Goal: Transaction & Acquisition: Purchase product/service

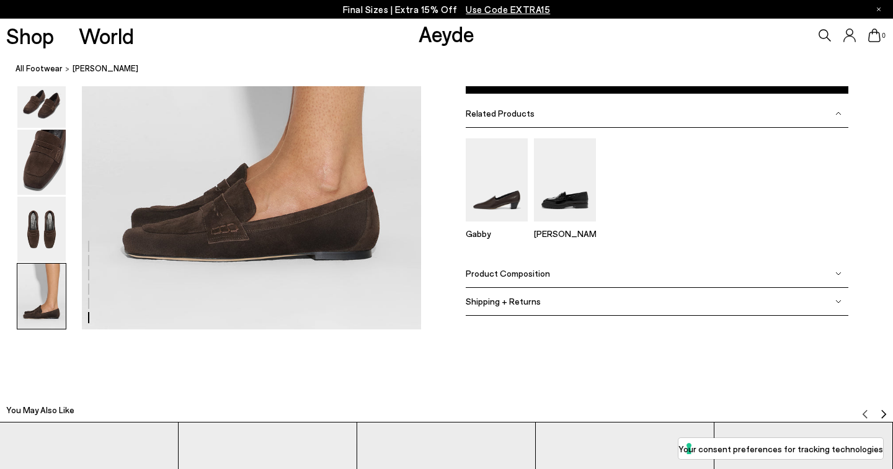
scroll to position [2478, 0]
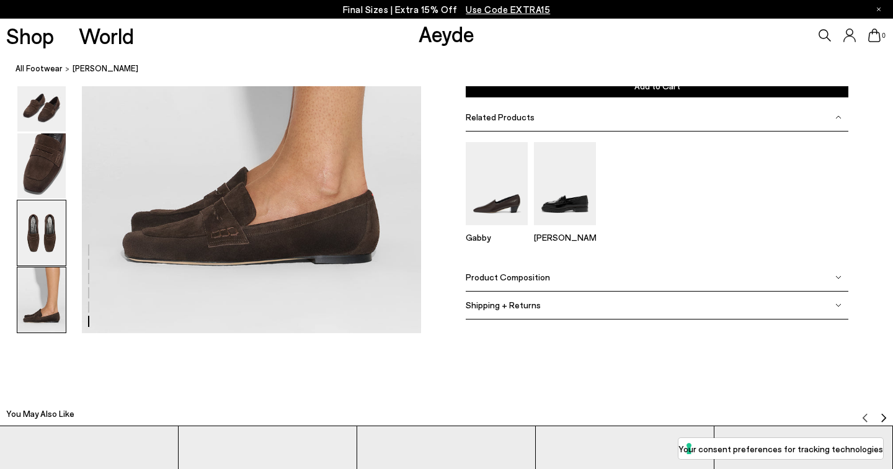
click at [50, 233] on img at bounding box center [41, 232] width 48 height 65
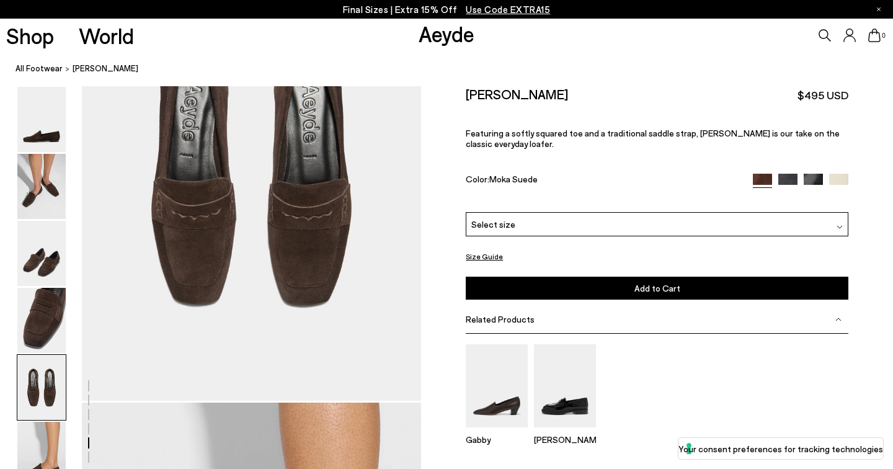
scroll to position [1892, 0]
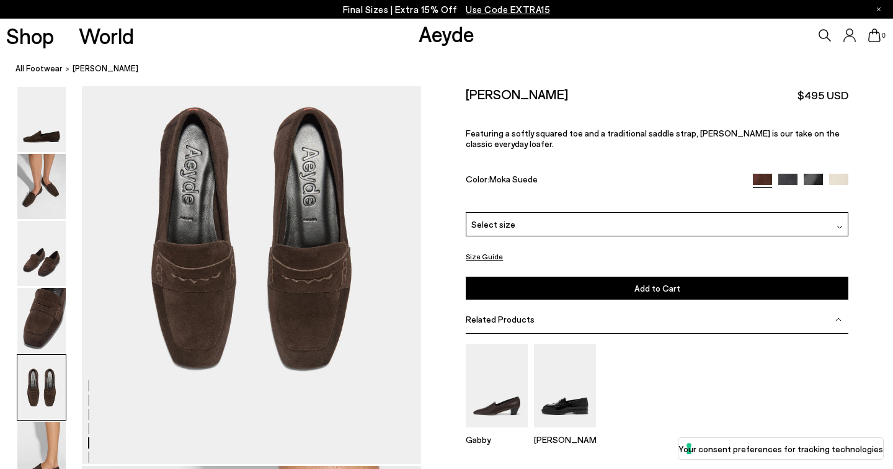
click at [581, 212] on div "Select size" at bounding box center [657, 224] width 383 height 24
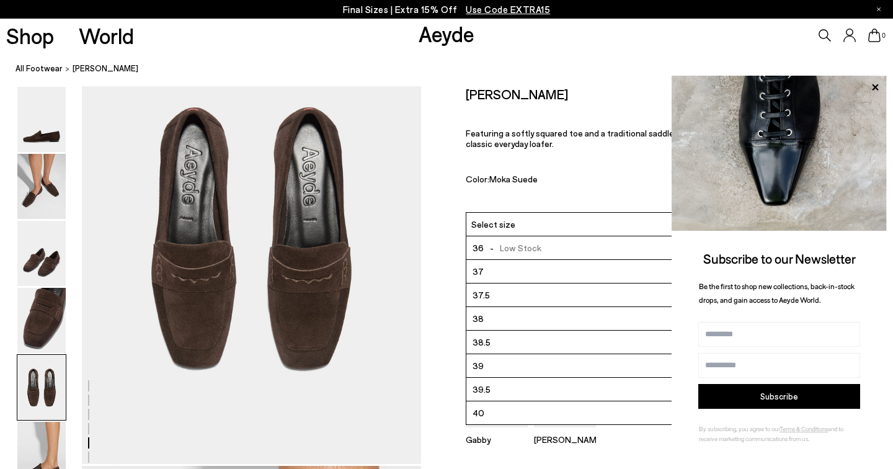
click at [548, 283] on li "37.5" at bounding box center [656, 295] width 381 height 24
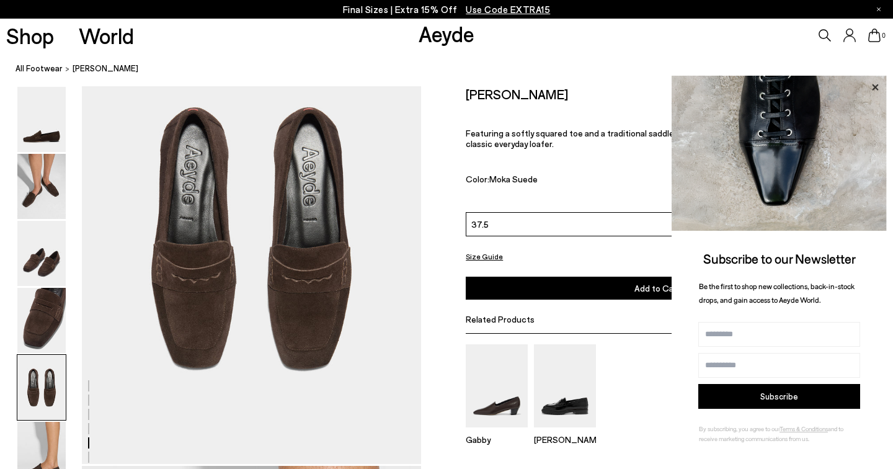
click at [875, 84] on icon at bounding box center [875, 87] width 16 height 16
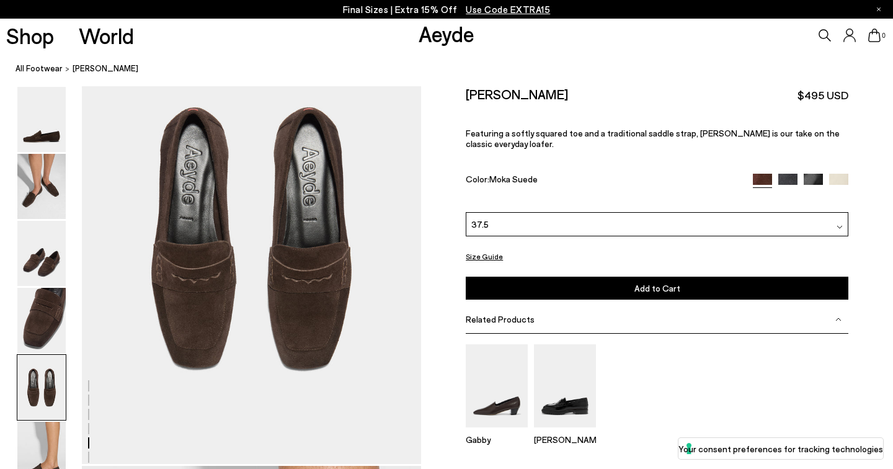
click at [489, 249] on button "Size Guide" at bounding box center [484, 257] width 37 height 16
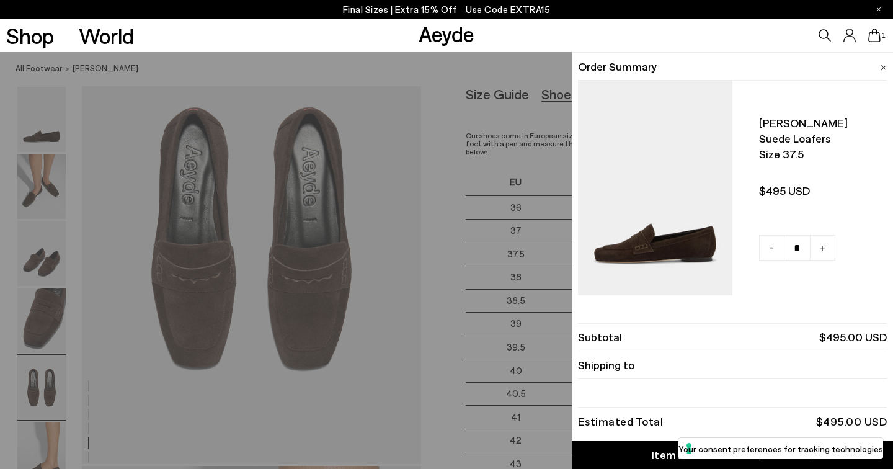
click at [885, 66] on img at bounding box center [884, 68] width 6 height 6
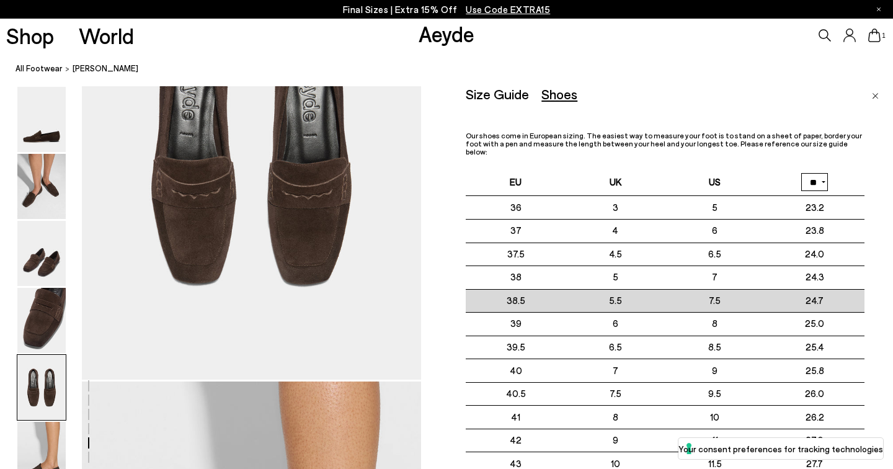
scroll to position [1978, 0]
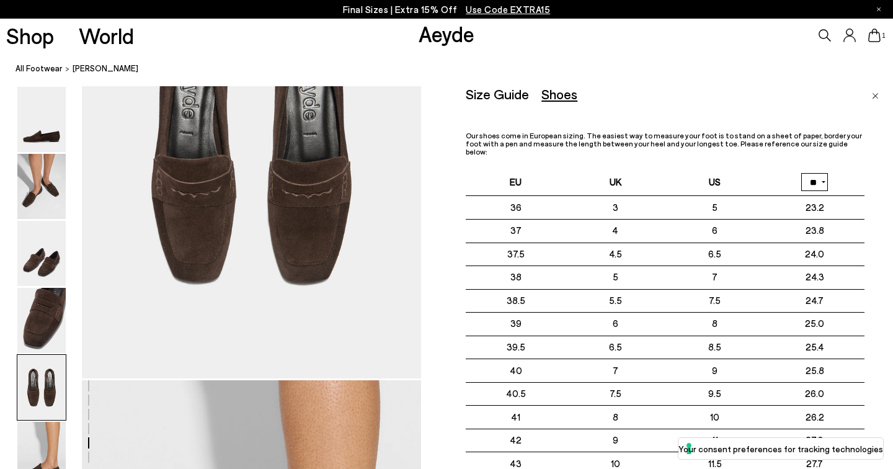
click at [876, 93] on img "Close" at bounding box center [875, 96] width 7 height 6
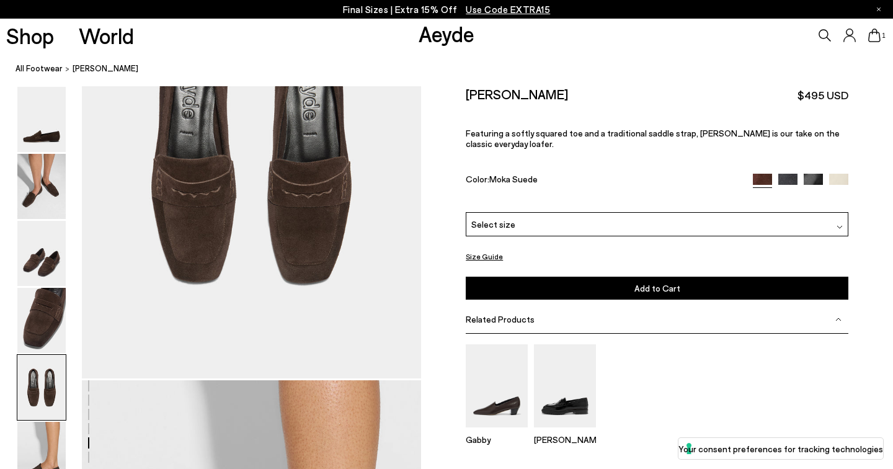
click at [775, 212] on div "Select size" at bounding box center [657, 224] width 383 height 24
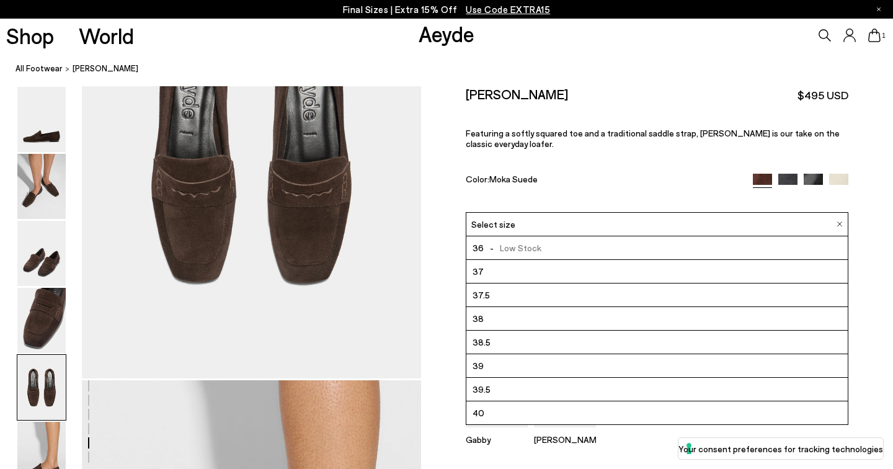
click at [688, 307] on li "38" at bounding box center [656, 319] width 381 height 24
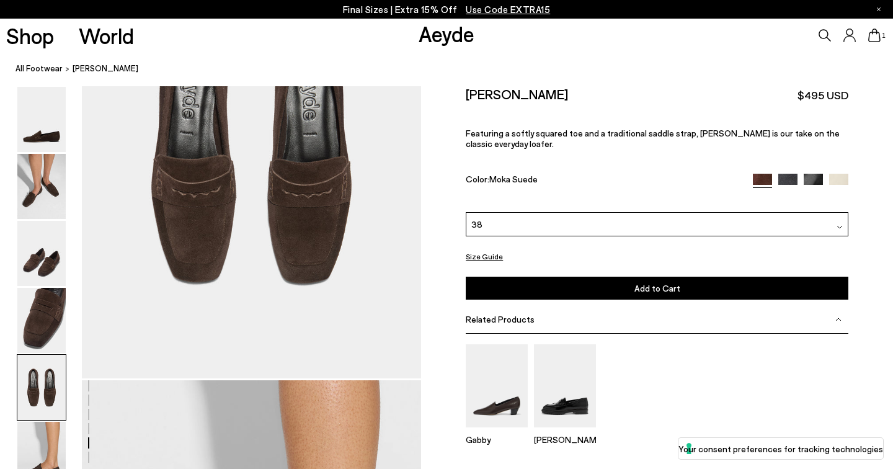
click at [481, 249] on button "Size Guide" at bounding box center [484, 257] width 37 height 16
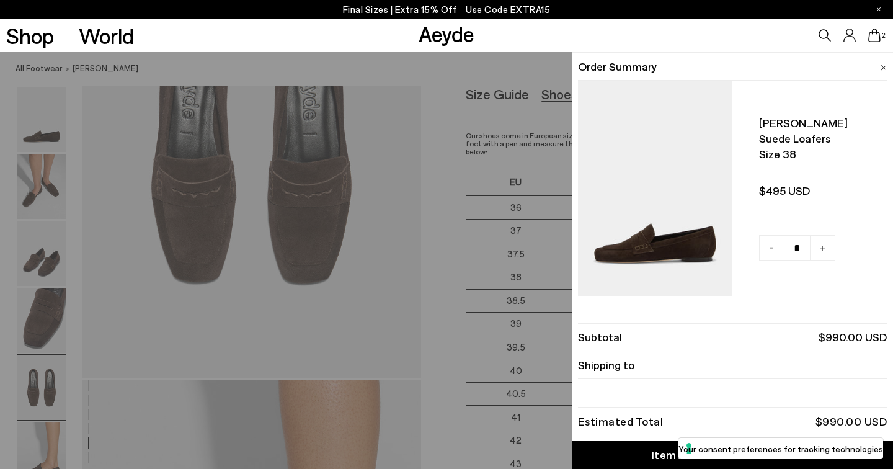
click at [882, 65] on img at bounding box center [884, 68] width 6 height 6
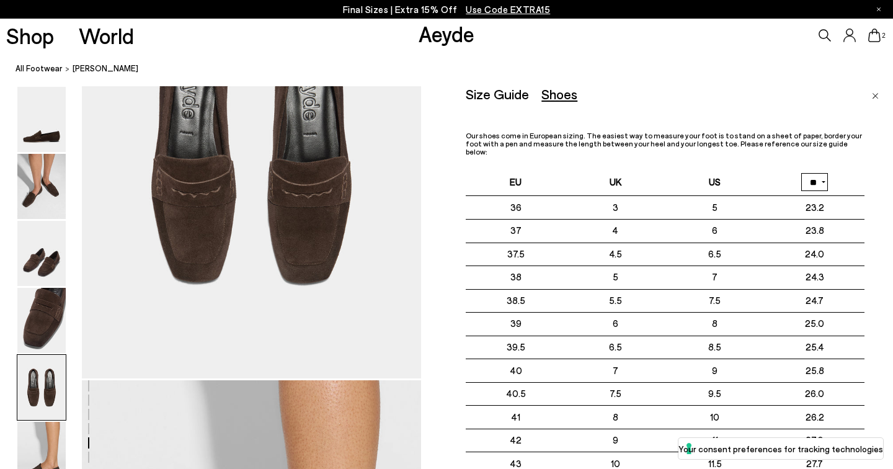
click at [876, 95] on img "Close" at bounding box center [875, 96] width 7 height 6
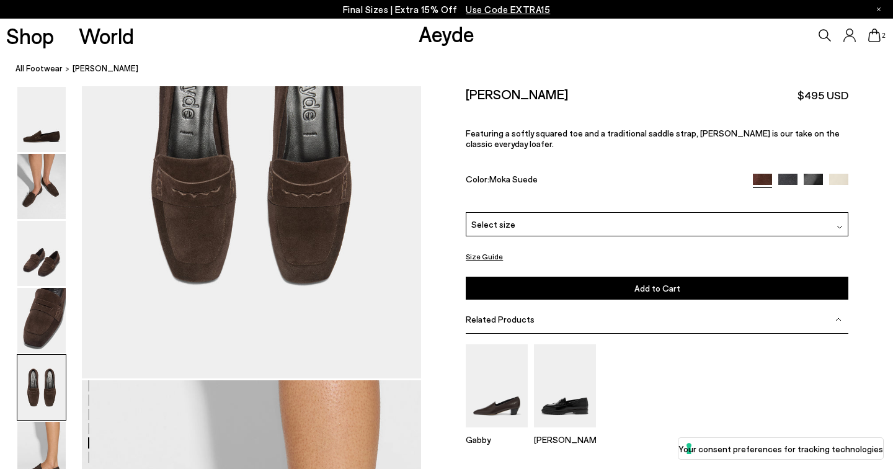
click at [482, 249] on button "Size Guide" at bounding box center [484, 257] width 37 height 16
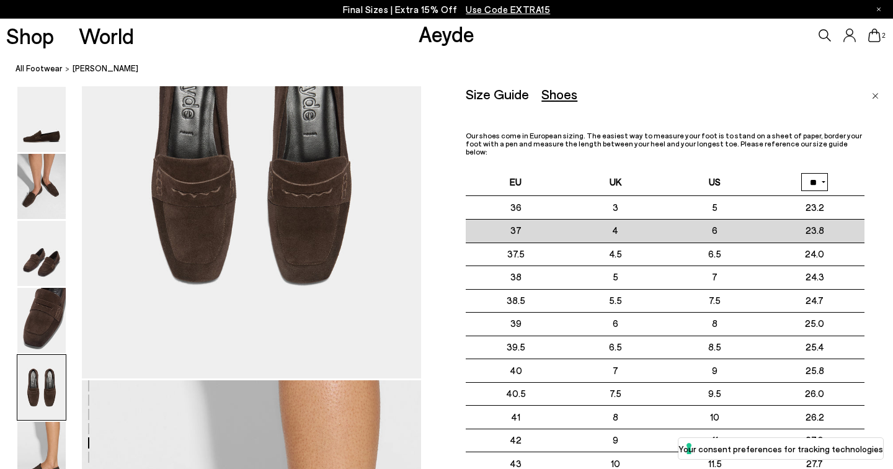
click at [482, 223] on td "37" at bounding box center [516, 231] width 100 height 24
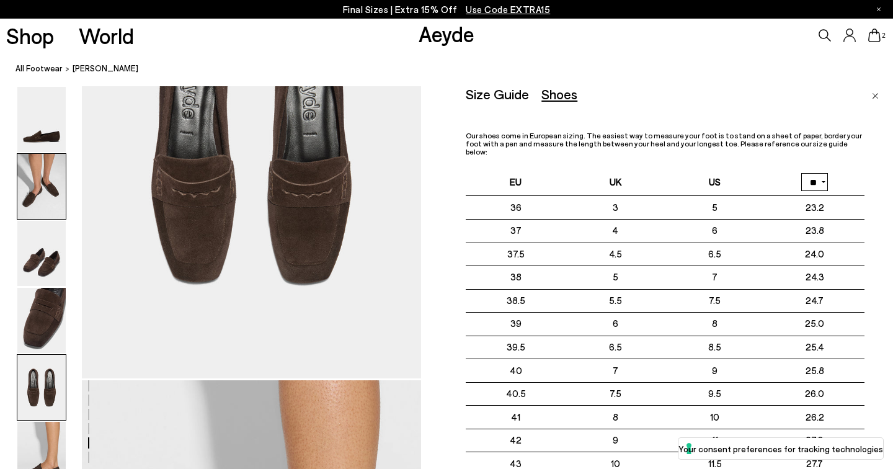
click at [48, 189] on img at bounding box center [41, 186] width 48 height 65
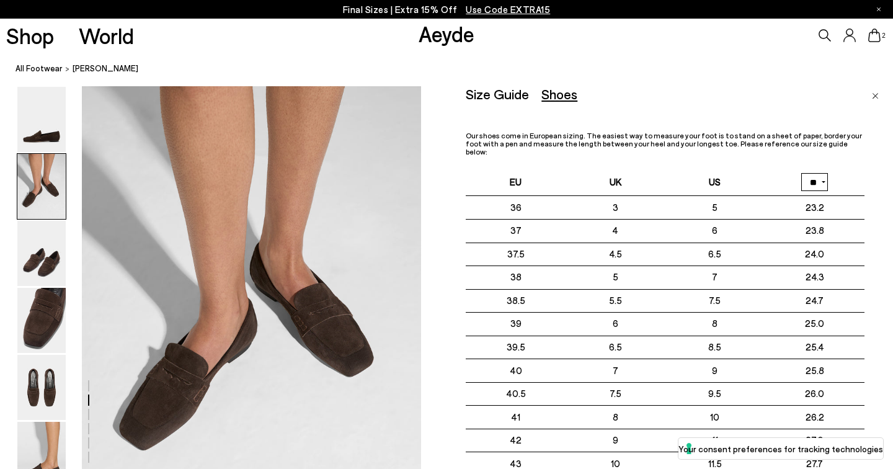
scroll to position [456, 0]
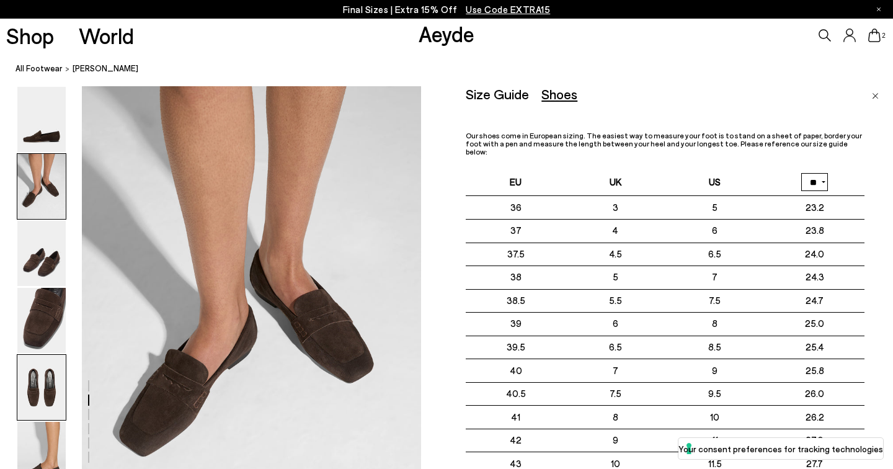
click at [46, 378] on img at bounding box center [41, 387] width 48 height 65
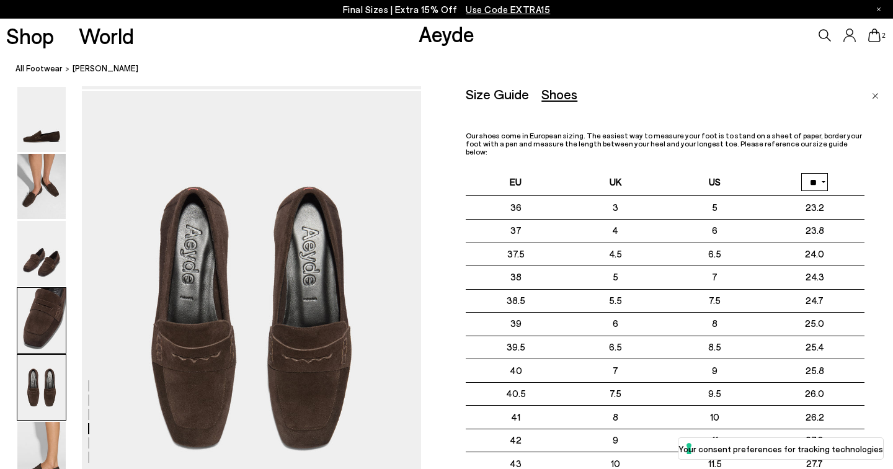
scroll to position [1819, 0]
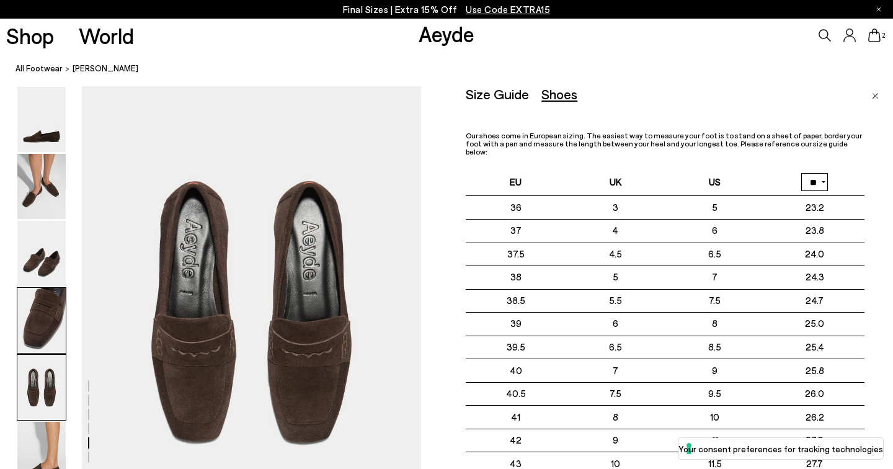
click at [49, 324] on img at bounding box center [41, 320] width 48 height 65
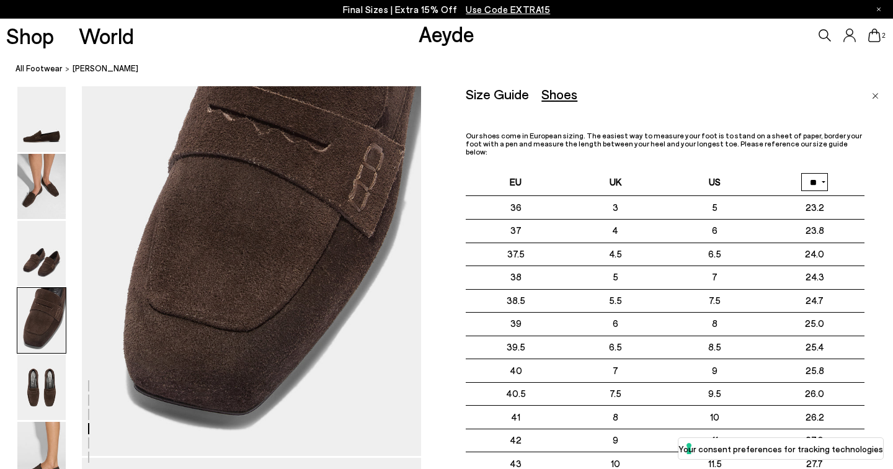
scroll to position [1365, 0]
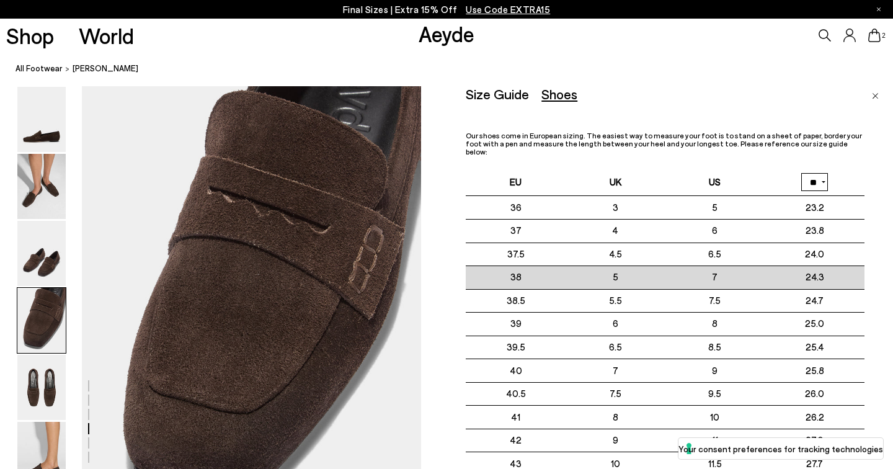
click at [523, 266] on td "38" at bounding box center [516, 277] width 100 height 24
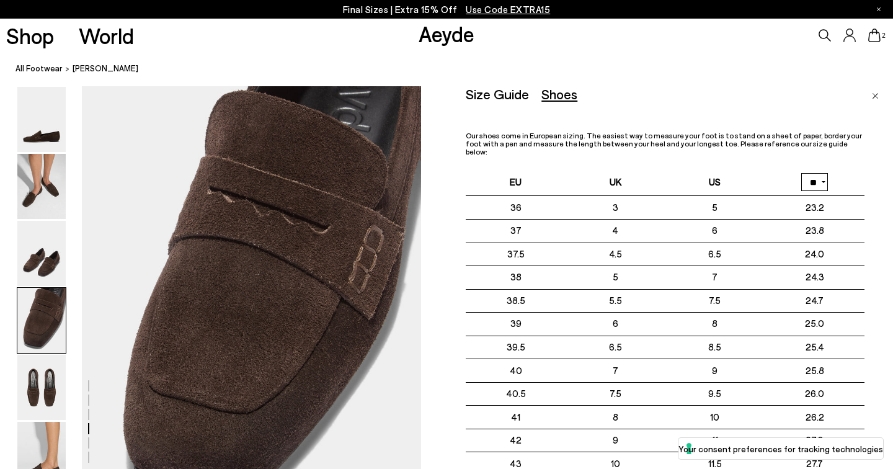
click at [875, 91] on link "Close" at bounding box center [875, 93] width 7 height 15
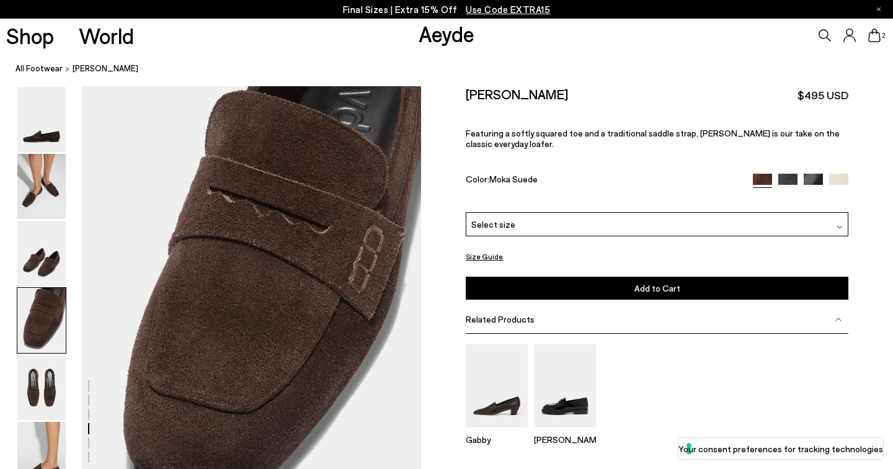
click at [581, 212] on div "Select size" at bounding box center [657, 224] width 383 height 24
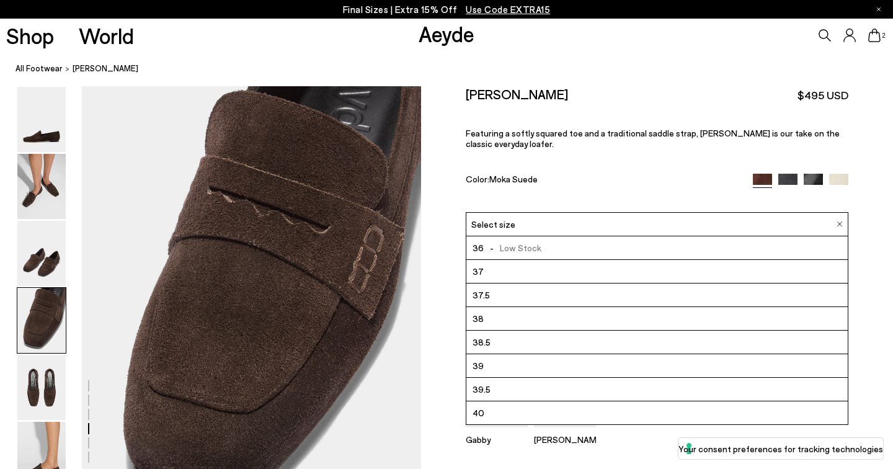
click at [547, 307] on li "38" at bounding box center [656, 319] width 381 height 24
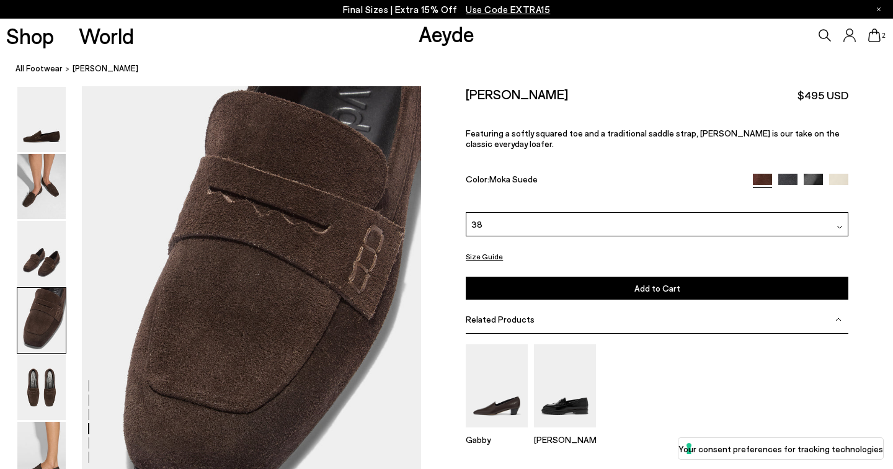
click at [615, 277] on button "Add to Cart Select a Size First" at bounding box center [657, 288] width 383 height 23
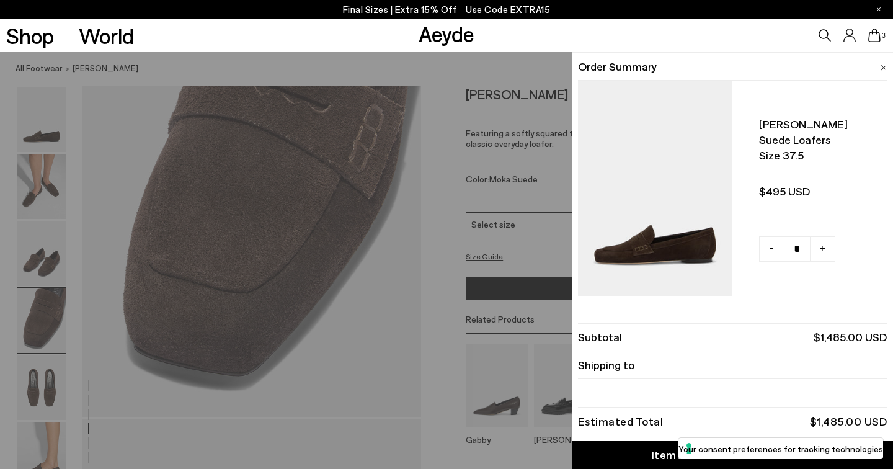
scroll to position [213, 0]
click at [770, 240] on span "-" at bounding box center [772, 248] width 4 height 16
type input "*"
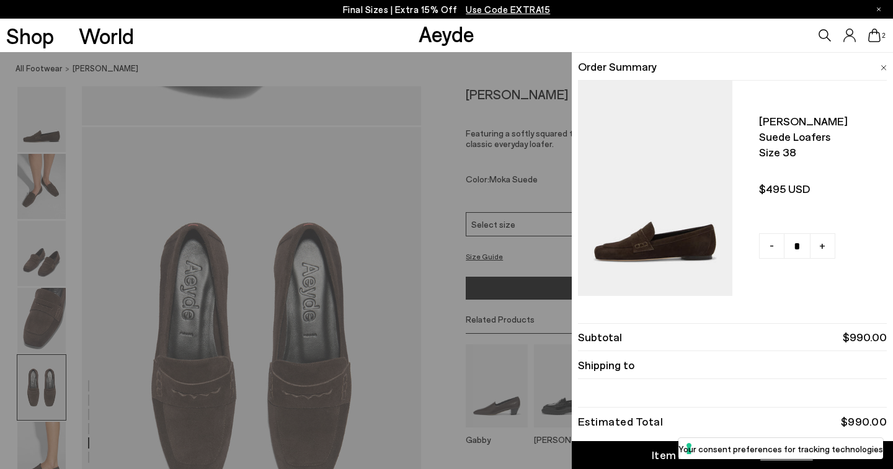
scroll to position [0, 0]
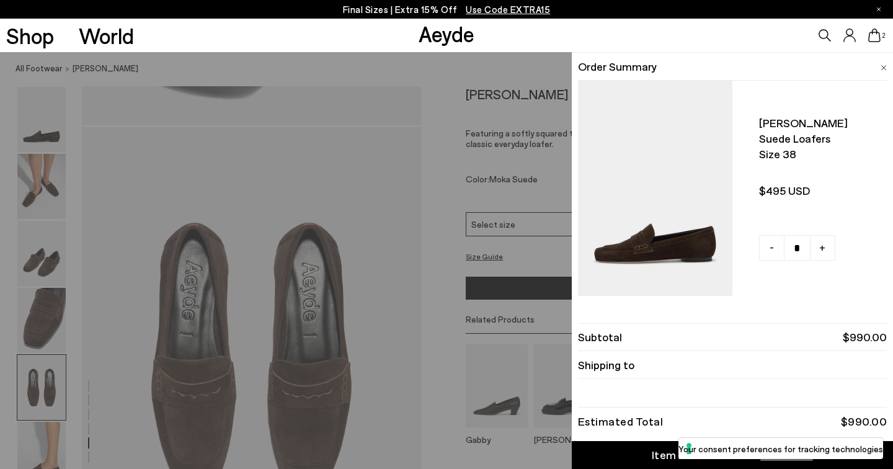
click at [770, 240] on span "-" at bounding box center [772, 247] width 4 height 16
type input "*"
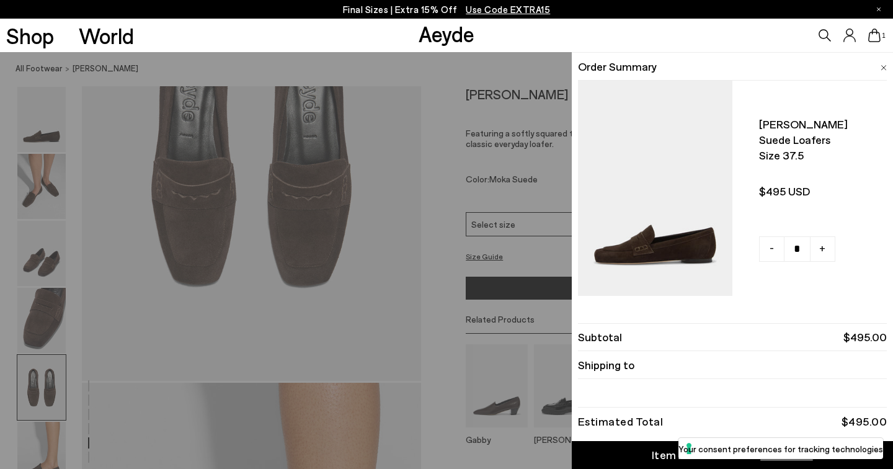
scroll to position [1982, 0]
click at [832, 99] on div "[PERSON_NAME] suede loafers Size 37.5 $495 USD - +" at bounding box center [732, 189] width 309 height 215
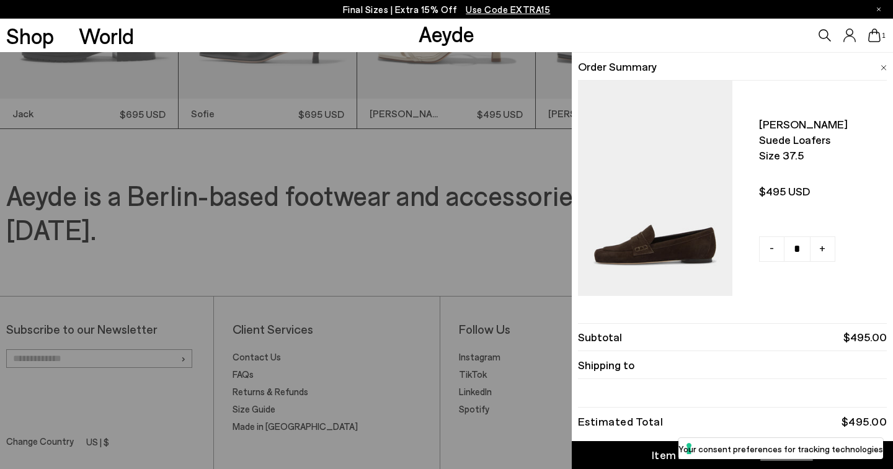
scroll to position [3126, 0]
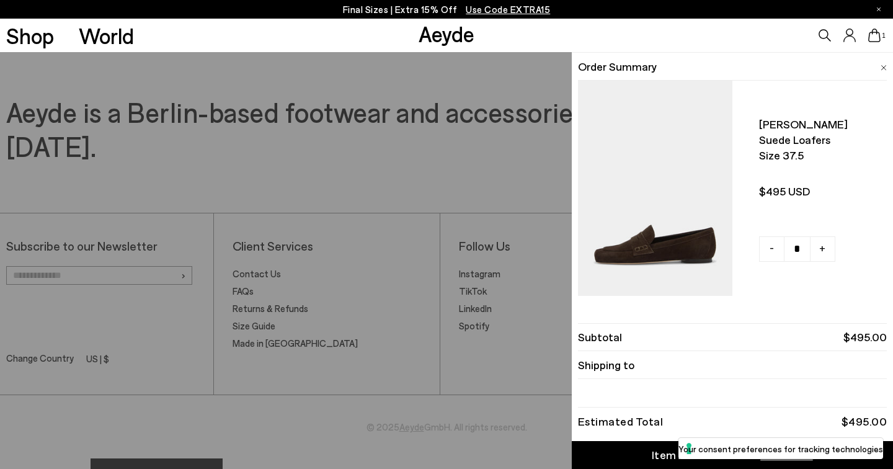
click at [784, 292] on div "[PERSON_NAME] suede loafers Size 37.5 $495 USD - +" at bounding box center [732, 189] width 309 height 215
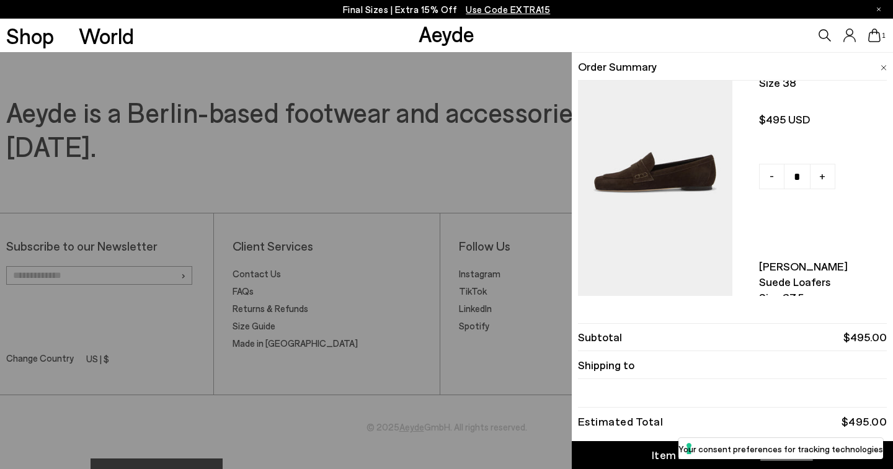
click at [509, 448] on div "Quick Add Color Size View Details Order Summary [PERSON_NAME] suede loafers Siz…" at bounding box center [446, 260] width 893 height 417
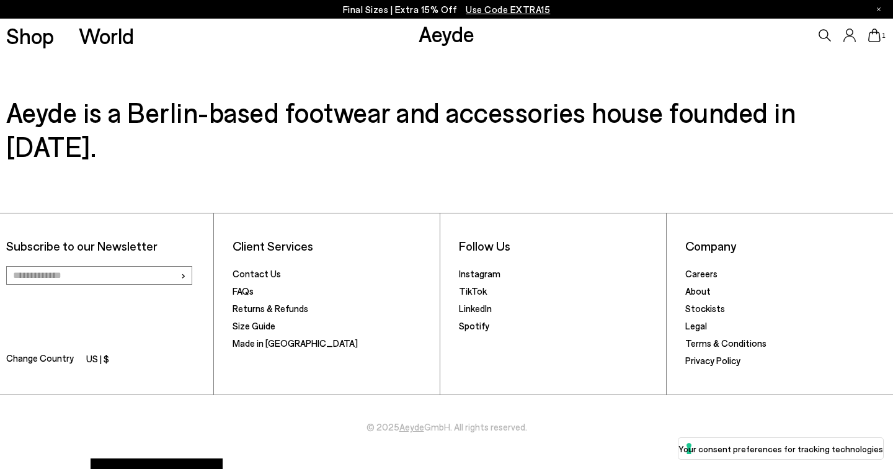
click at [875, 37] on icon at bounding box center [874, 36] width 12 height 14
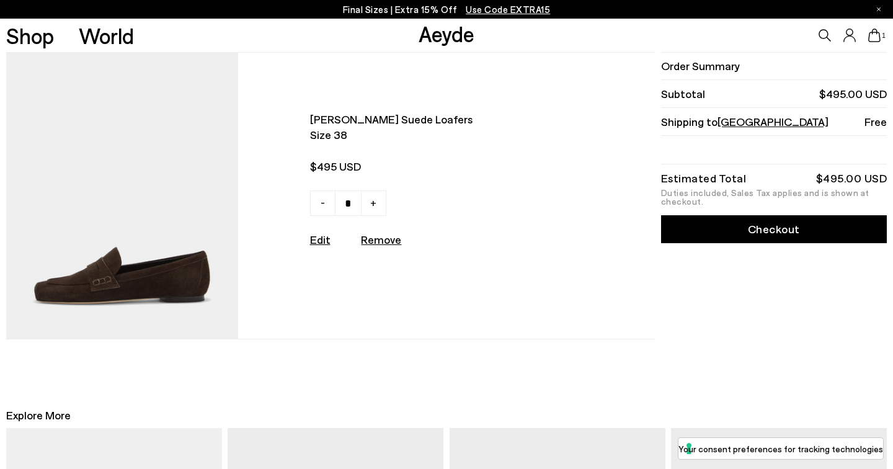
click at [718, 228] on link "Checkout" at bounding box center [774, 229] width 226 height 28
